Goal: Find contact information

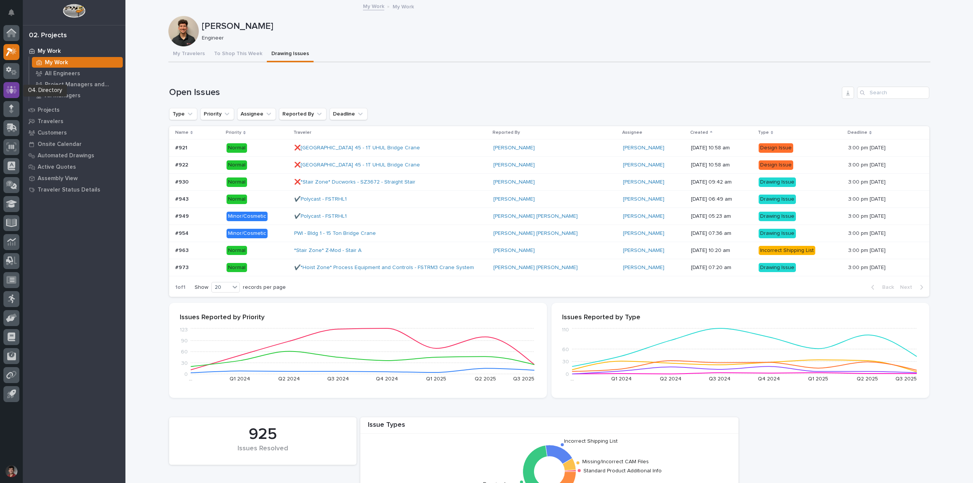
click at [11, 83] on div at bounding box center [11, 90] width 16 height 16
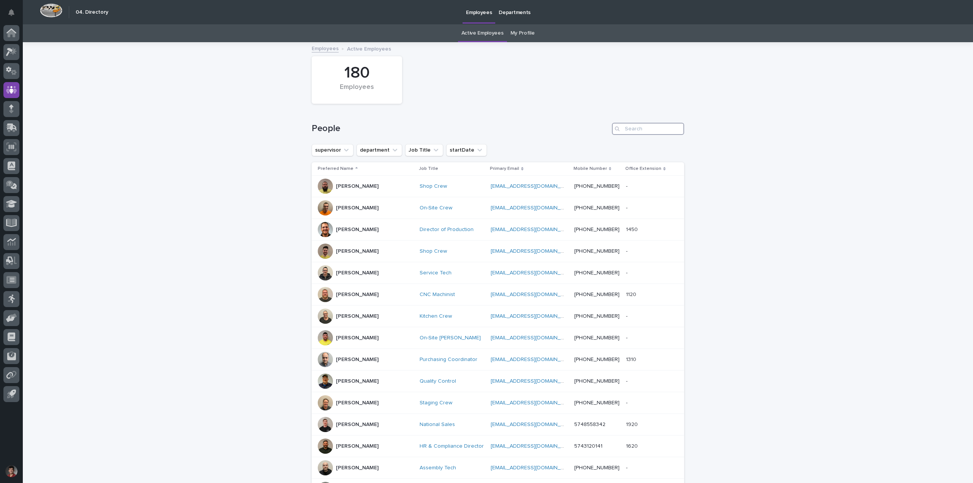
click at [633, 132] on input "Search" at bounding box center [648, 129] width 72 height 12
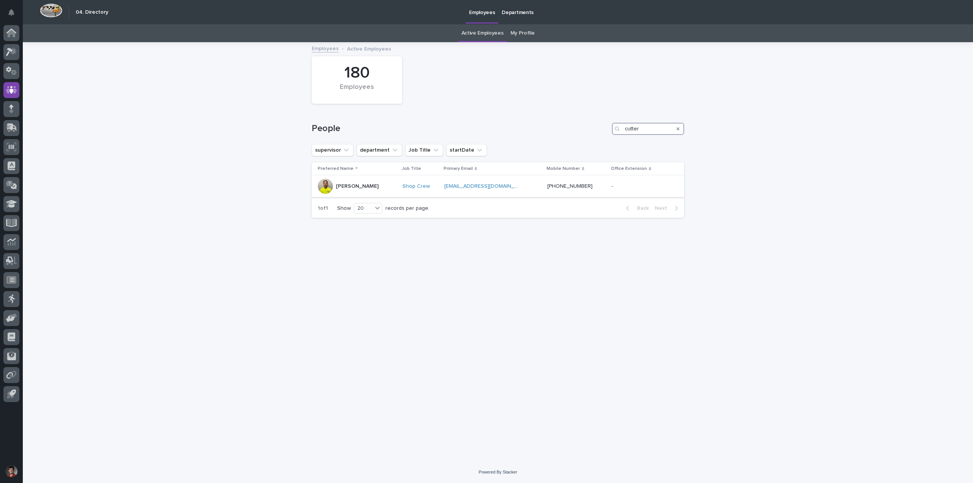
type input "cutter"
click at [354, 183] on p "[PERSON_NAME]" at bounding box center [357, 186] width 43 height 6
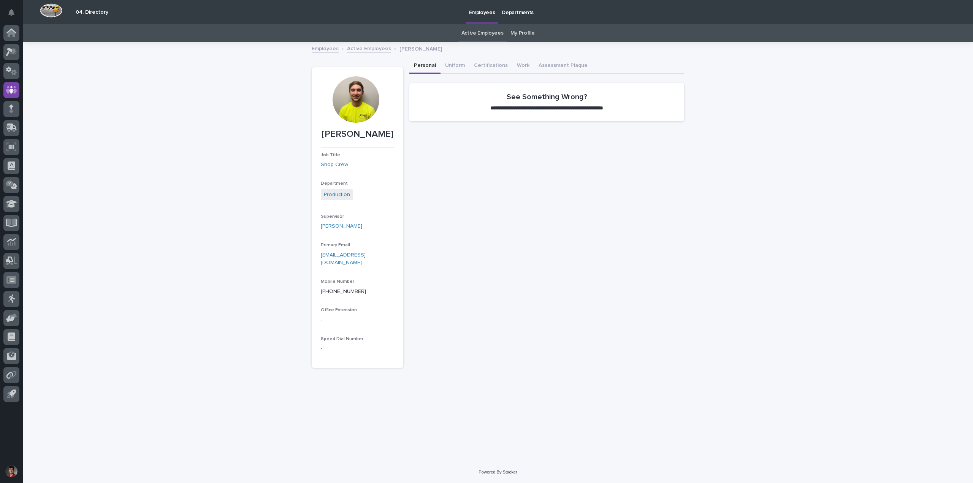
click at [359, 94] on div at bounding box center [355, 99] width 46 height 46
click at [5, 34] on div at bounding box center [11, 33] width 16 height 16
